Goal: Contribute content: Add original content to the website for others to see

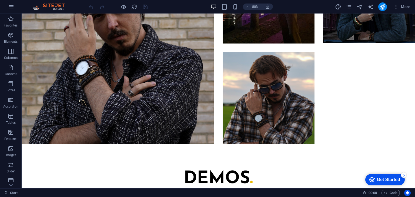
scroll to position [756, 0]
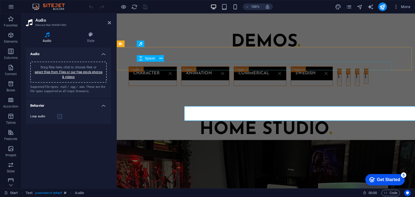
scroll to position [707, 0]
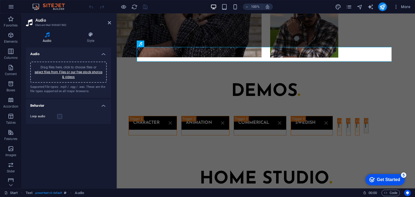
click at [85, 77] on div "Drag files here, click to choose files or select files from Files or our free s…" at bounding box center [69, 72] width 70 height 15
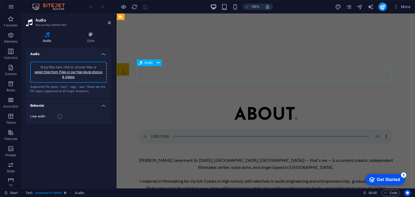
click at [354, 76] on div "ABOUT . [PERSON_NAME] Javermark (b. [DATE], [GEOGRAPHIC_DATA], [GEOGRAPHIC_DATA…" at bounding box center [266, 166] width 299 height 181
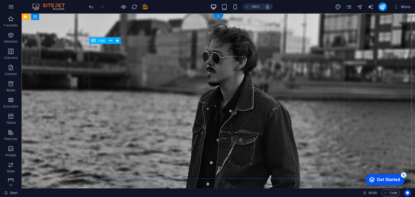
scroll to position [173, 0]
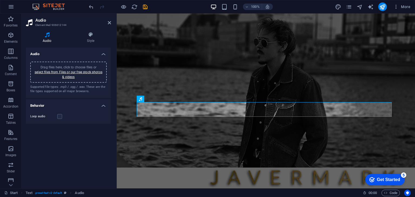
click at [92, 78] on div "Drag files here, click to choose files or select files from Files or our free s…" at bounding box center [69, 72] width 70 height 15
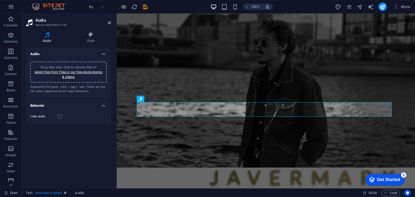
click at [84, 77] on div "Drag files here, click to choose files or select files from Files or our free s…" at bounding box center [69, 72] width 70 height 15
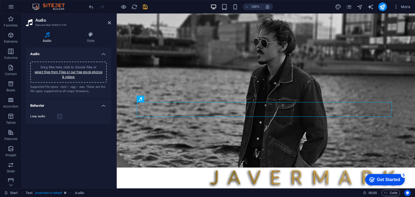
click at [146, 7] on icon "save" at bounding box center [145, 7] width 6 height 6
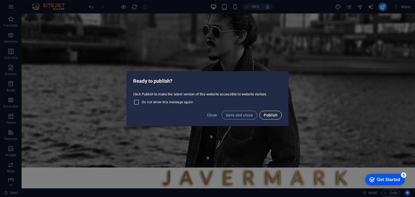
click at [268, 114] on span "Publish" at bounding box center [271, 115] width 14 height 4
